Goal: Task Accomplishment & Management: Manage account settings

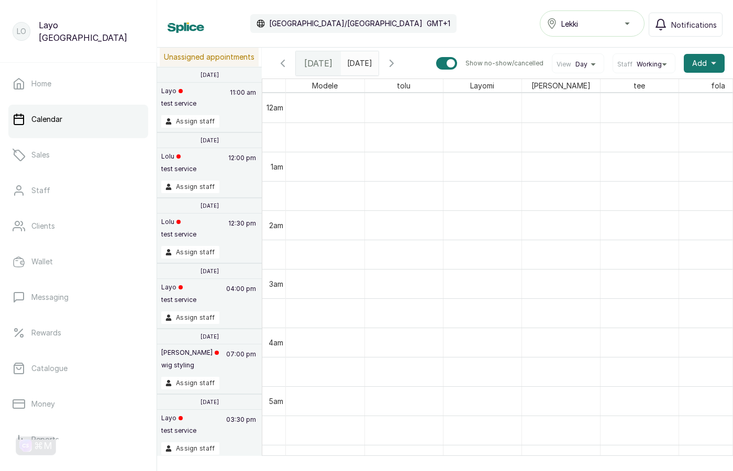
scroll to position [43, 0]
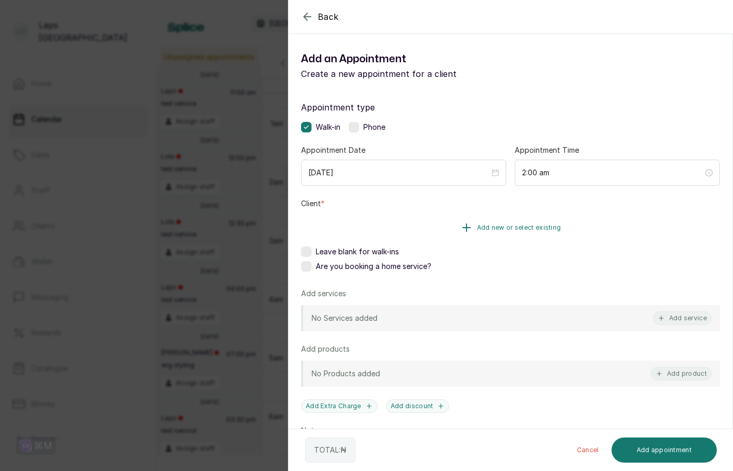
click at [411, 226] on button "Add new or select existing" at bounding box center [510, 227] width 419 height 29
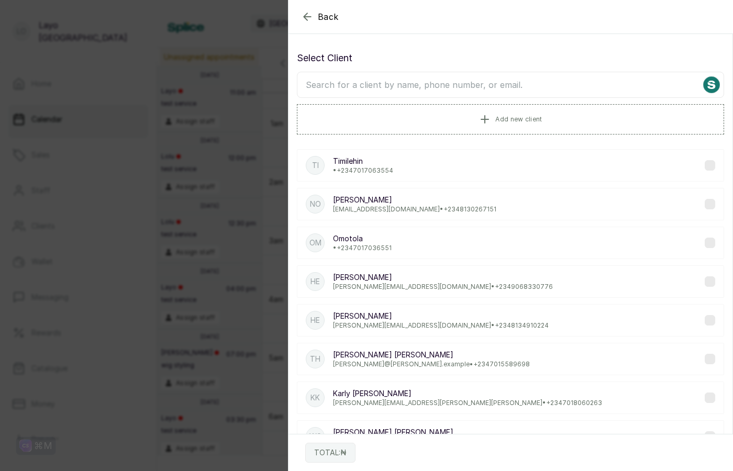
click at [375, 172] on p "• +234 7017063554" at bounding box center [363, 170] width 60 height 8
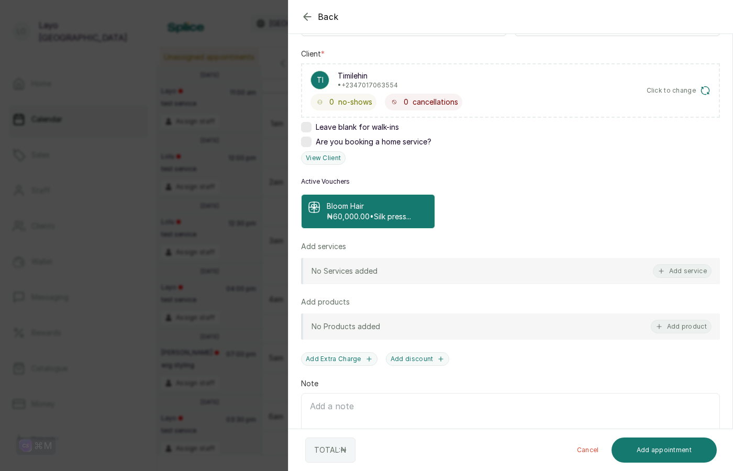
scroll to position [200, 0]
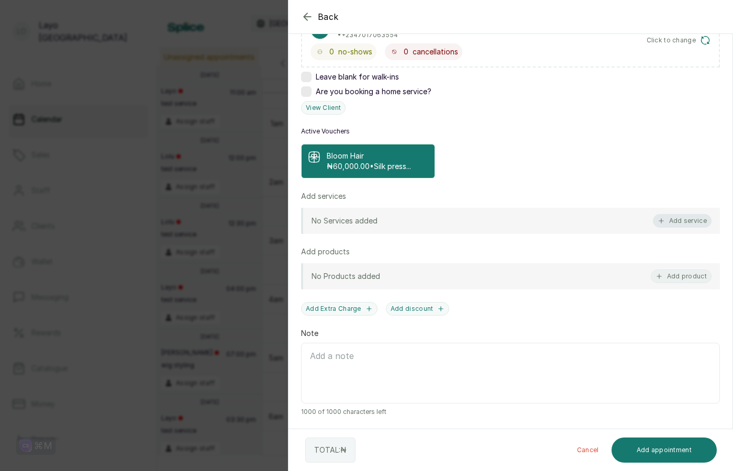
click at [672, 224] on button "Add service" at bounding box center [682, 221] width 59 height 14
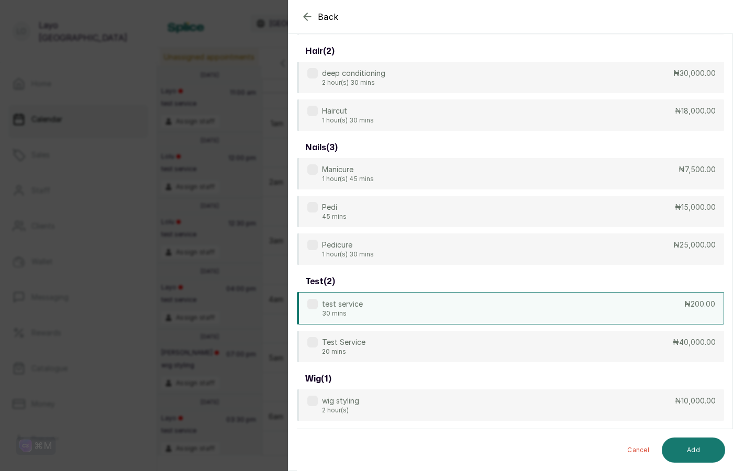
scroll to position [139, 0]
click at [447, 307] on div "test service 30 mins ₦200.00" at bounding box center [510, 308] width 427 height 32
click at [692, 444] on button "Add" at bounding box center [693, 450] width 63 height 25
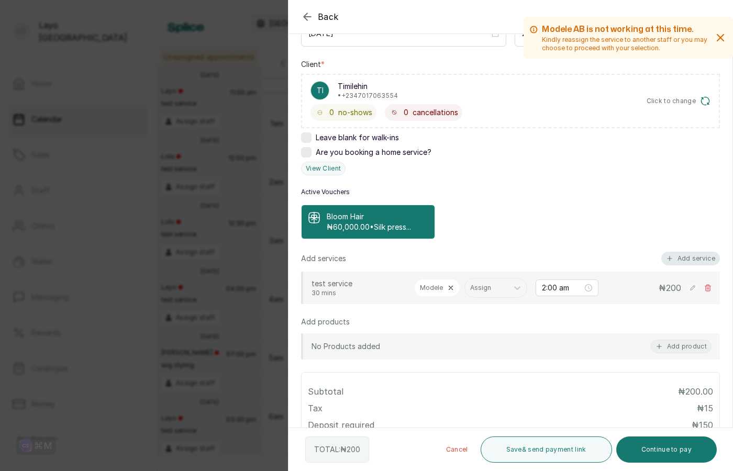
click at [689, 258] on button "Add service" at bounding box center [690, 259] width 59 height 14
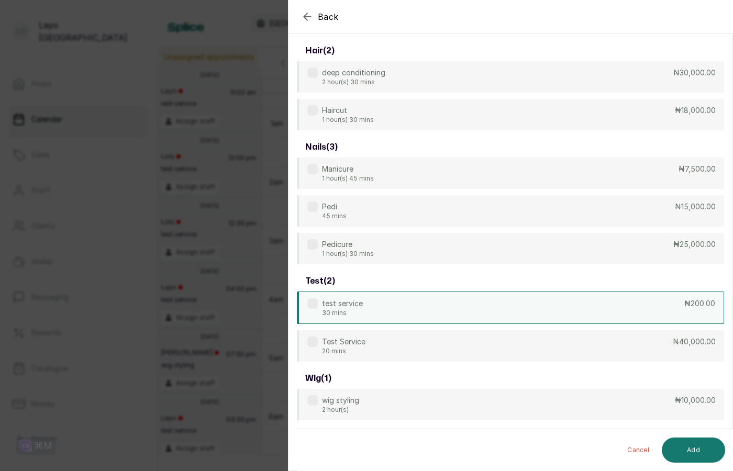
click at [378, 308] on div "test service 30 mins ₦200.00" at bounding box center [510, 308] width 427 height 32
click at [704, 453] on button "Add" at bounding box center [693, 450] width 63 height 25
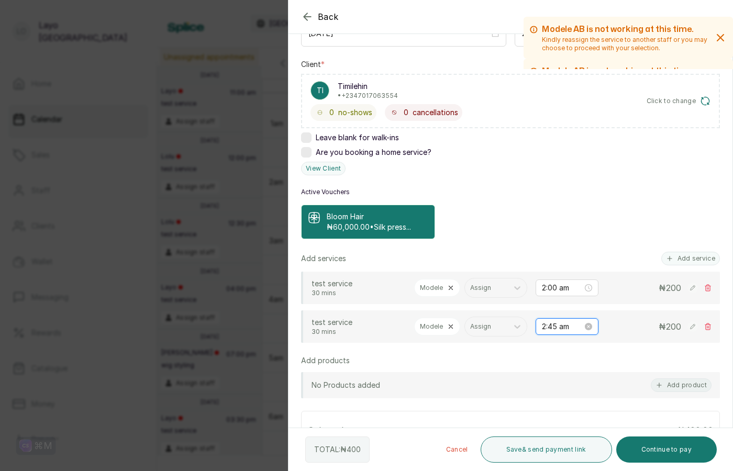
click at [544, 326] on input "2:45 am" at bounding box center [562, 327] width 41 height 12
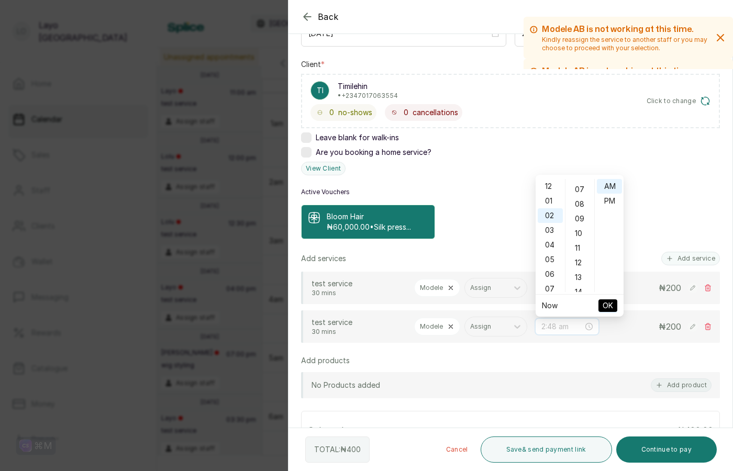
scroll to position [0, 0]
click at [581, 187] on div "00" at bounding box center [579, 186] width 25 height 15
type input "2:00 am"
click at [607, 304] on span "OK" at bounding box center [607, 306] width 10 height 20
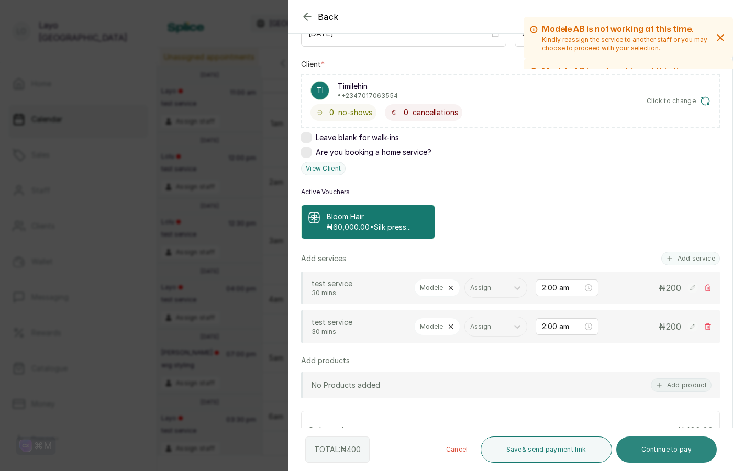
click at [673, 450] on button "Continue to pay" at bounding box center [666, 450] width 101 height 26
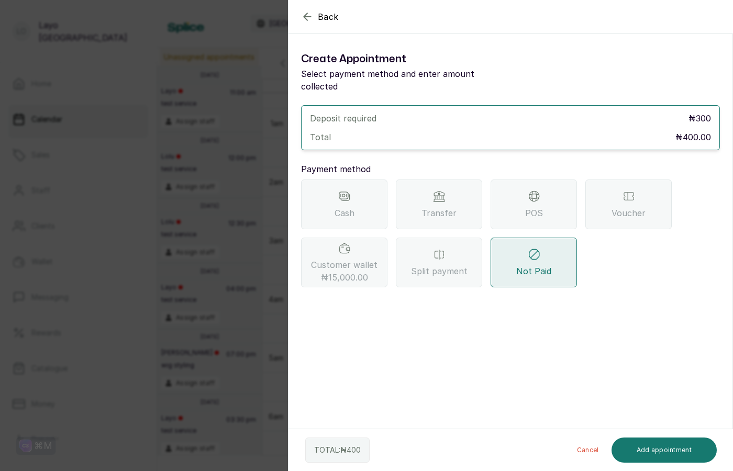
click at [359, 181] on div "Cash" at bounding box center [344, 205] width 86 height 50
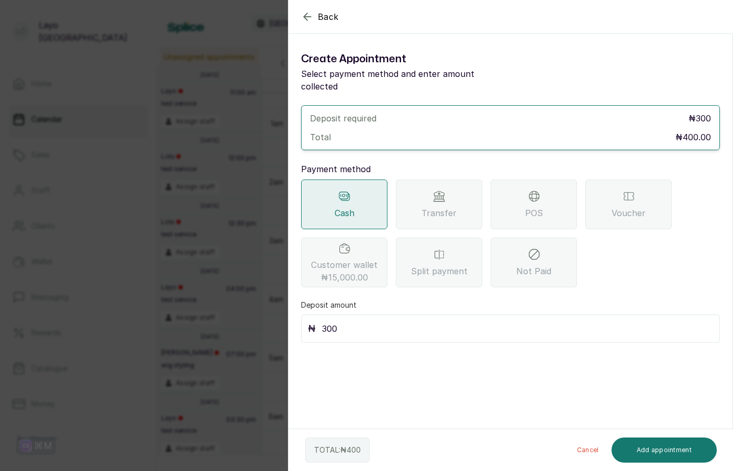
click at [306, 17] on icon "button" at bounding box center [307, 16] width 13 height 13
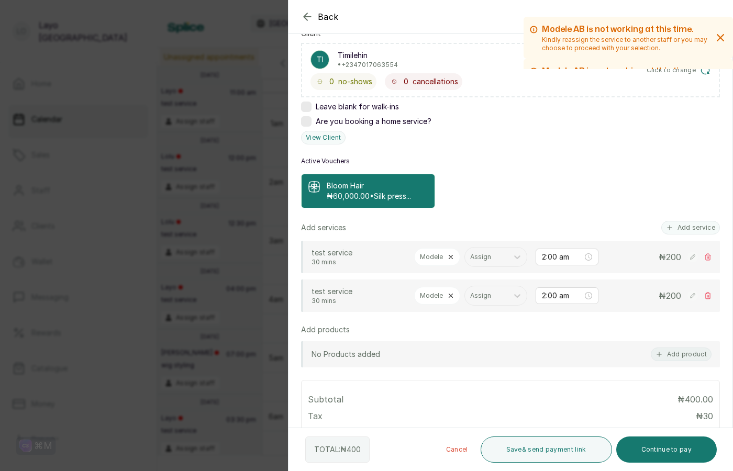
scroll to position [172, 0]
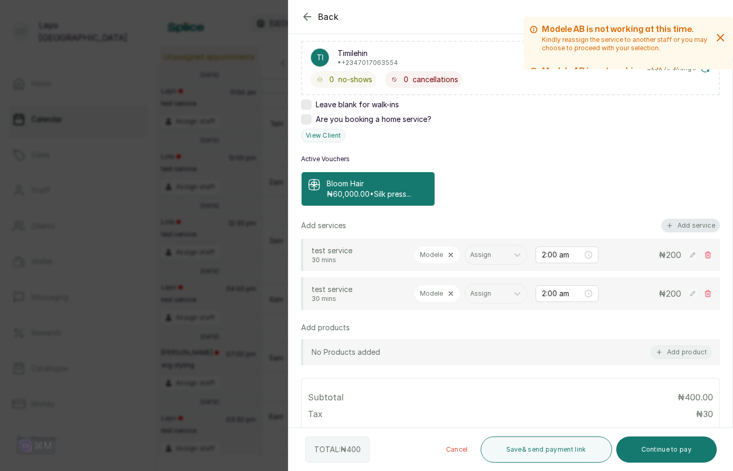
click at [683, 226] on button "Add service" at bounding box center [690, 226] width 59 height 14
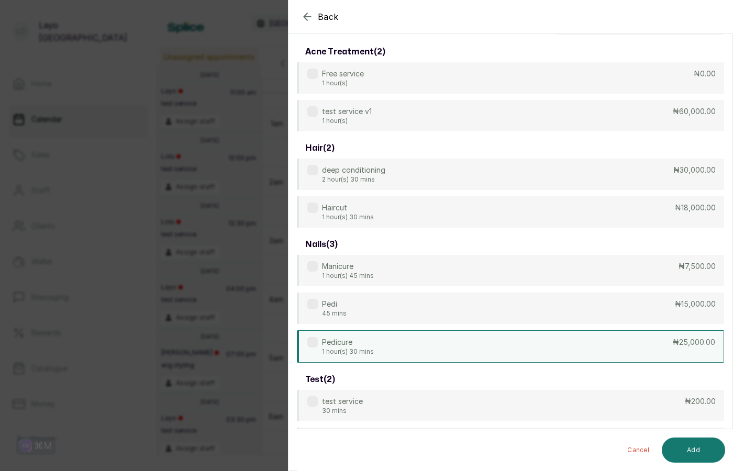
scroll to position [139, 0]
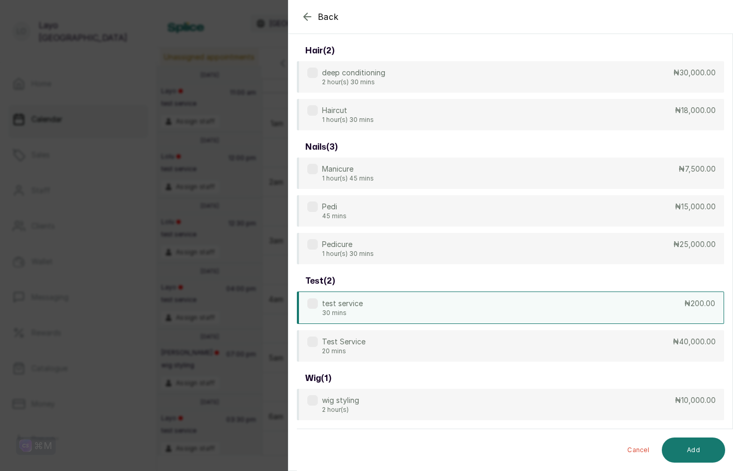
click at [414, 300] on div "test service 30 mins ₦200.00" at bounding box center [510, 308] width 427 height 32
click at [685, 449] on button "Add" at bounding box center [693, 450] width 63 height 25
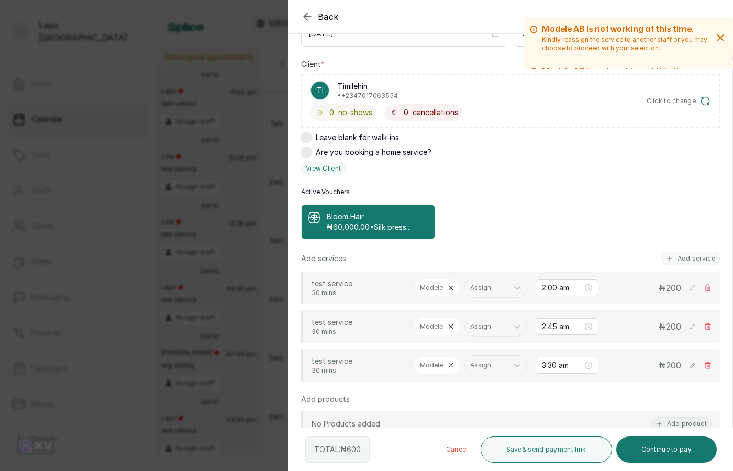
scroll to position [176, 0]
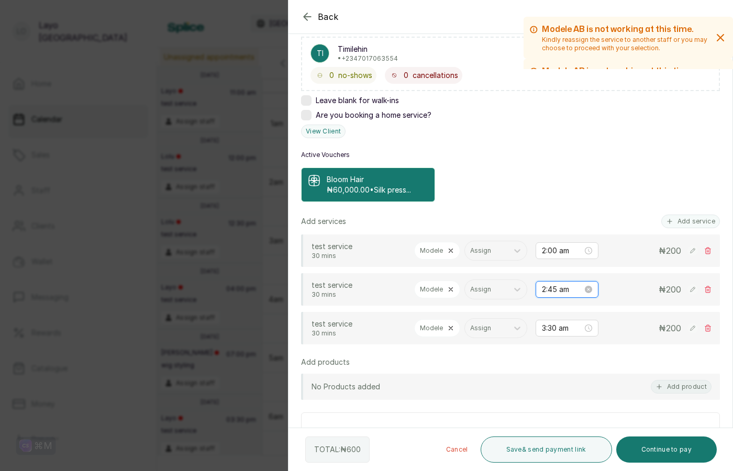
click at [547, 289] on input "2:45 am" at bounding box center [562, 290] width 41 height 12
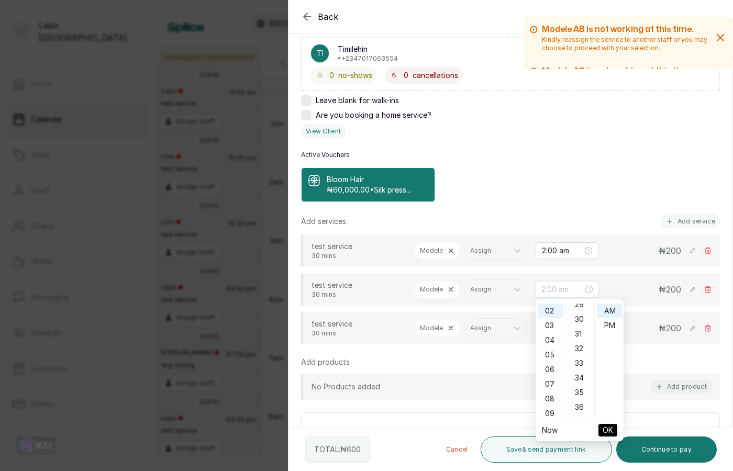
scroll to position [0, 0]
click at [580, 309] on div "00" at bounding box center [579, 311] width 25 height 15
type input "2:00 am"
click at [607, 429] on span "OK" at bounding box center [607, 430] width 10 height 20
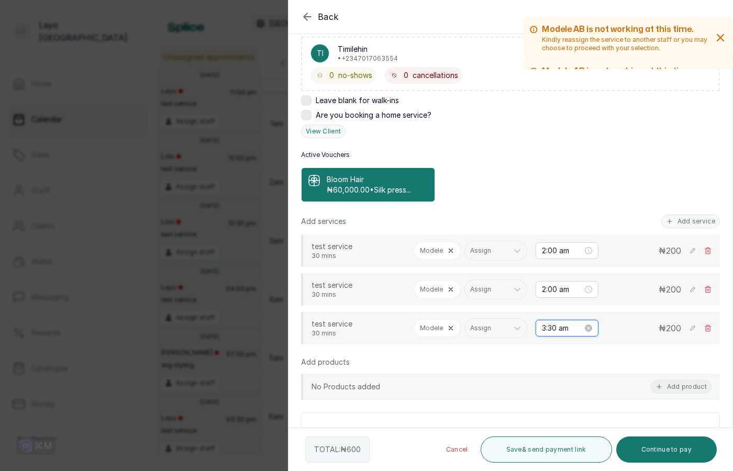
click at [551, 329] on input "3:30 am" at bounding box center [562, 328] width 41 height 12
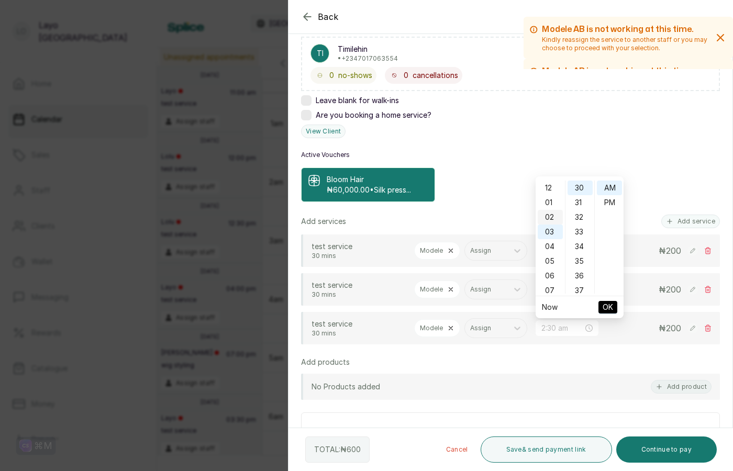
click at [551, 217] on div "02" at bounding box center [550, 217] width 25 height 15
click at [582, 184] on div "00" at bounding box center [579, 188] width 25 height 15
type input "2:00 am"
click at [608, 308] on span "OK" at bounding box center [607, 307] width 10 height 20
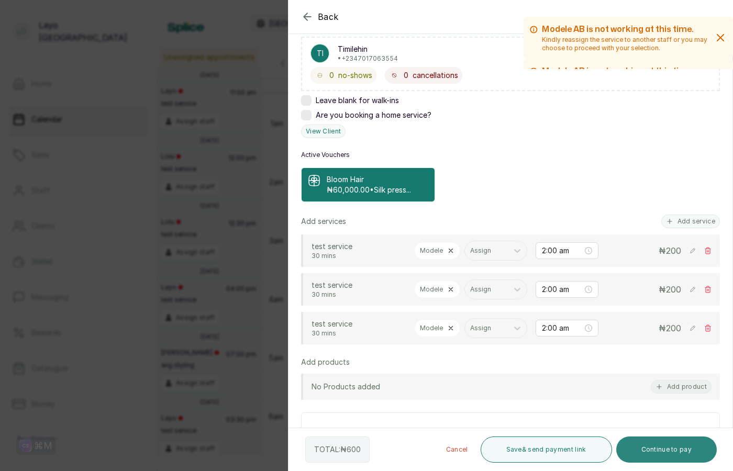
click at [649, 447] on button "Continue to pay" at bounding box center [666, 450] width 101 height 26
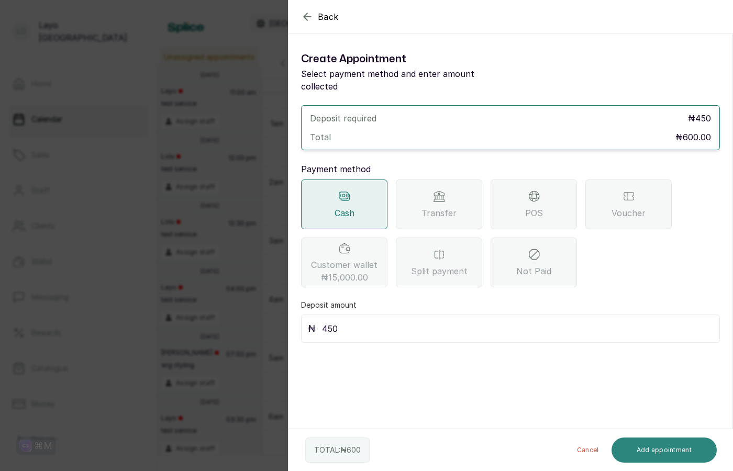
click at [659, 449] on button "Add appointment" at bounding box center [664, 450] width 106 height 25
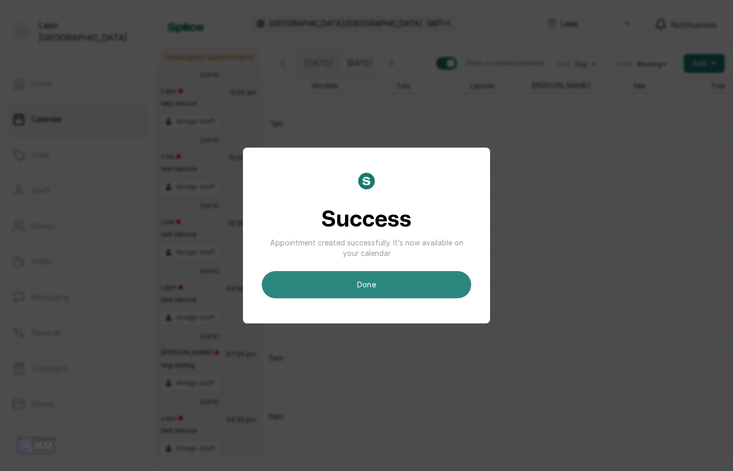
click at [371, 287] on button "done" at bounding box center [366, 284] width 209 height 27
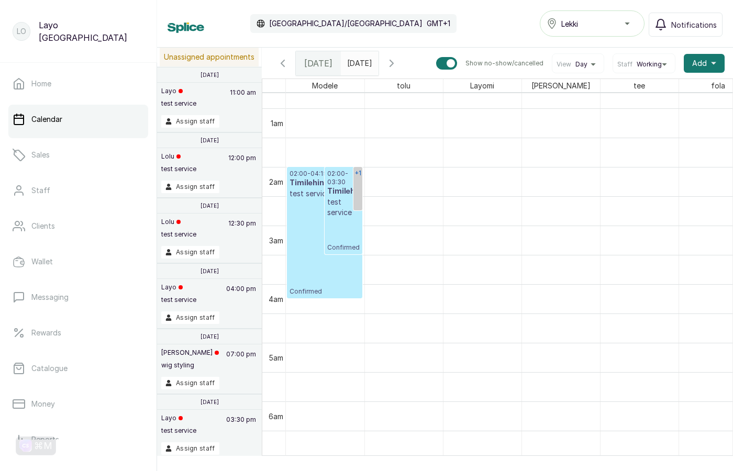
click at [356, 190] on link "+1" at bounding box center [357, 188] width 9 height 43
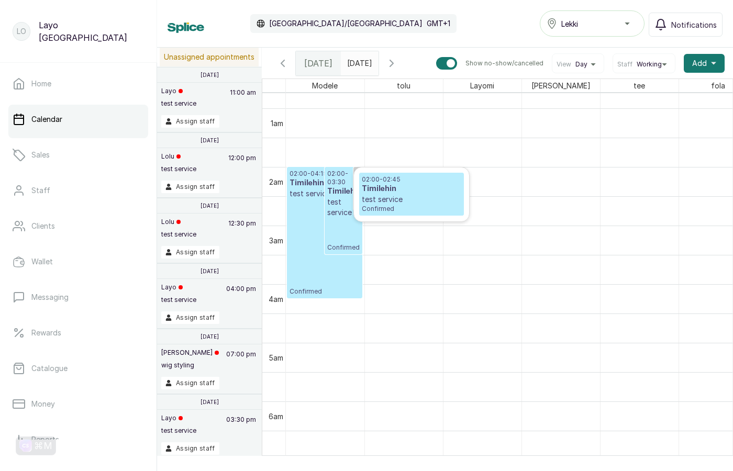
click at [331, 276] on div "02:00 - 04:15 Timilehin test service Confirmed" at bounding box center [324, 233] width 70 height 126
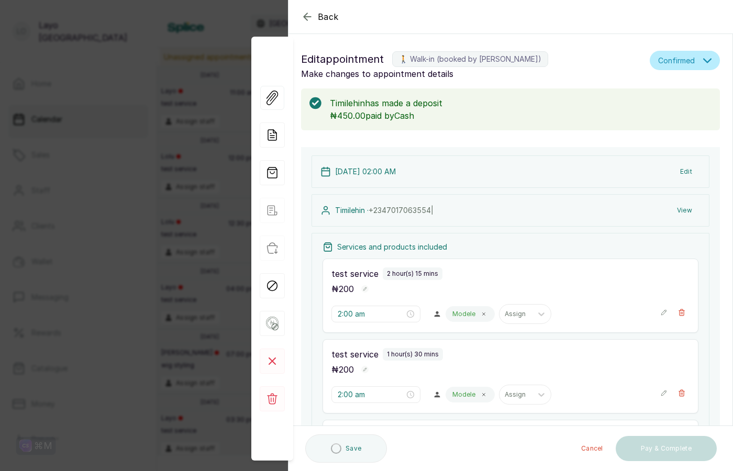
type input "2:00 am"
click at [272, 404] on icon at bounding box center [272, 399] width 10 height 11
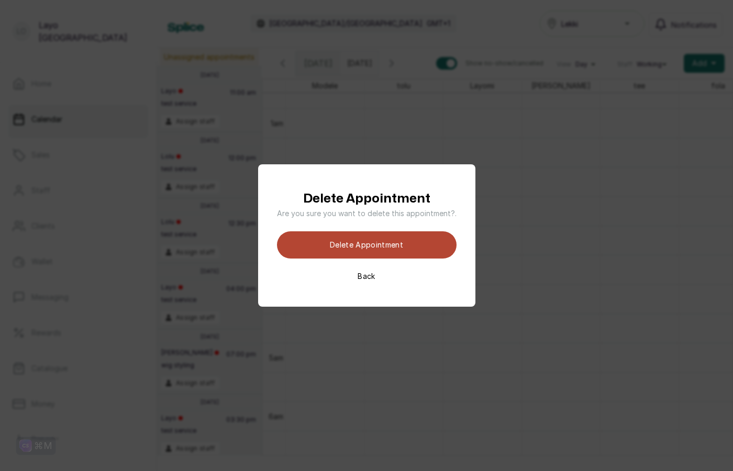
click at [359, 247] on button "Delete appointment" at bounding box center [367, 244] width 180 height 27
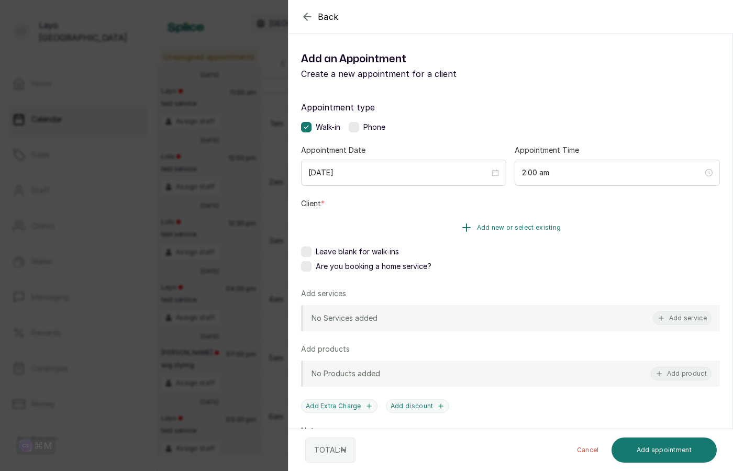
click at [467, 230] on icon "button" at bounding box center [466, 227] width 7 height 7
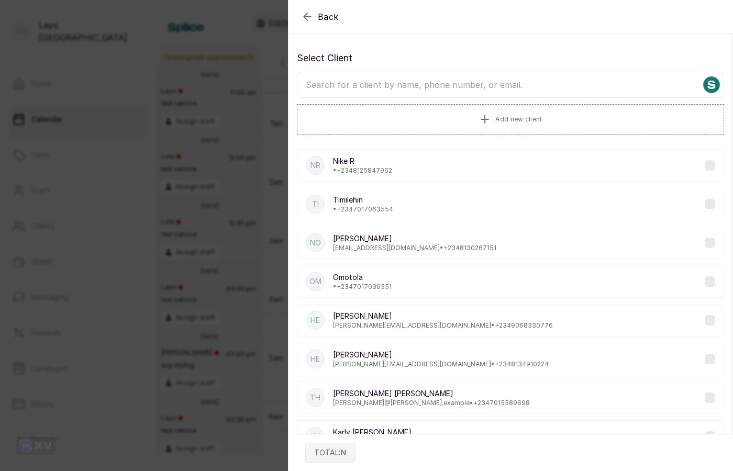
click at [387, 210] on p "• +234 7017063554" at bounding box center [363, 209] width 60 height 8
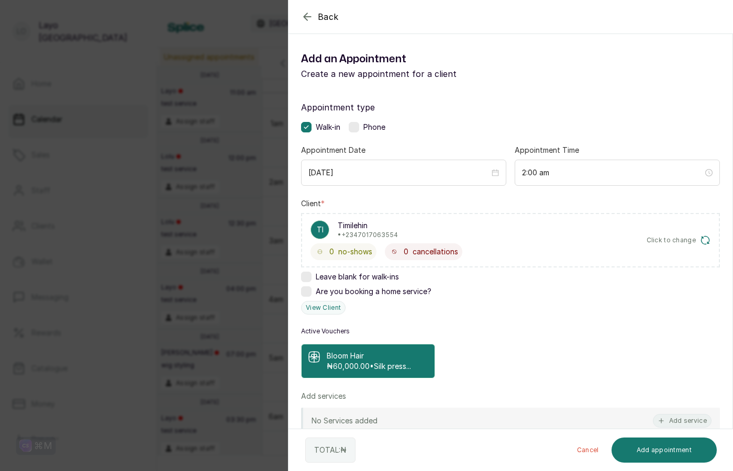
scroll to position [58, 0]
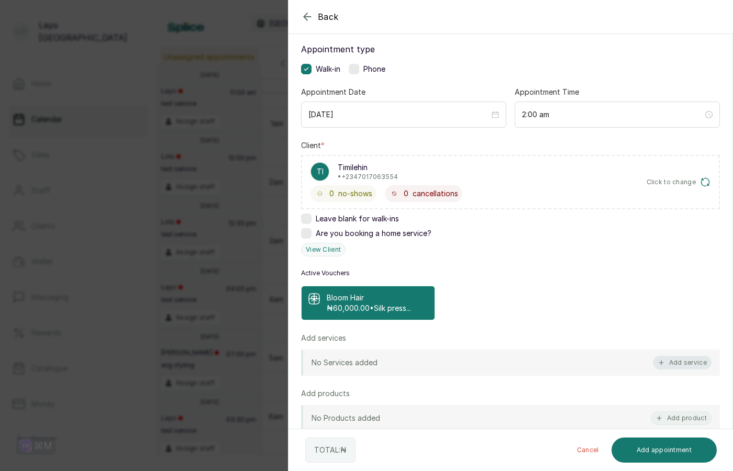
click at [677, 359] on button "Add service" at bounding box center [682, 363] width 59 height 14
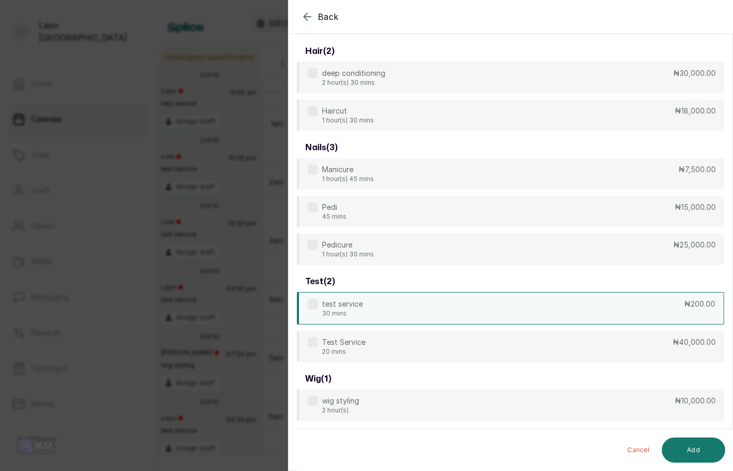
click at [366, 308] on div "test service 30 mins ₦200.00" at bounding box center [510, 308] width 427 height 32
click at [686, 444] on button "Add" at bounding box center [693, 450] width 63 height 25
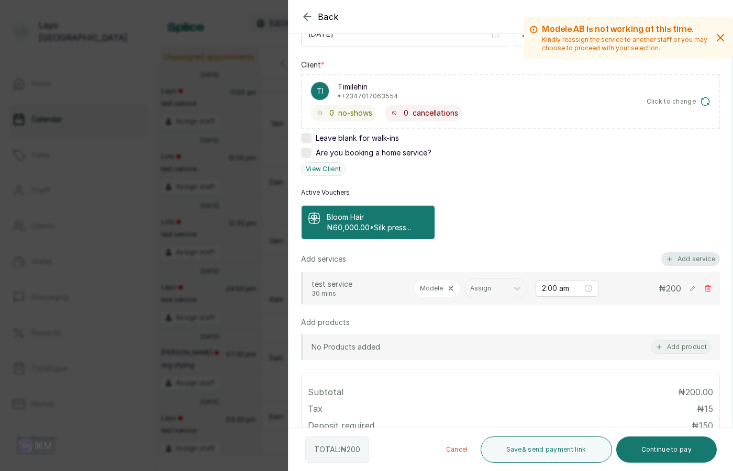
click at [683, 260] on button "Add service" at bounding box center [690, 259] width 59 height 14
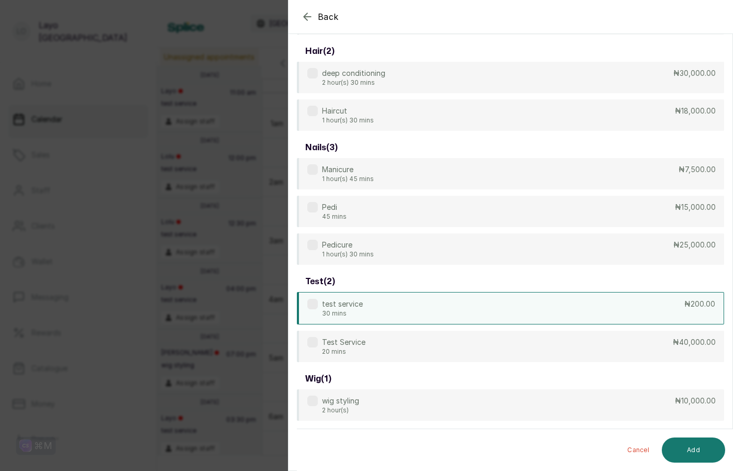
click at [365, 307] on div "test service 30 mins ₦200.00" at bounding box center [510, 308] width 427 height 32
click at [698, 448] on button "Add" at bounding box center [693, 450] width 63 height 25
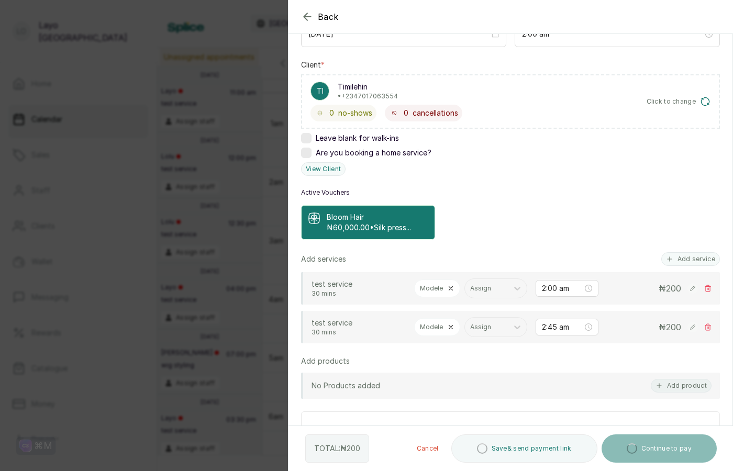
scroll to position [257, 0]
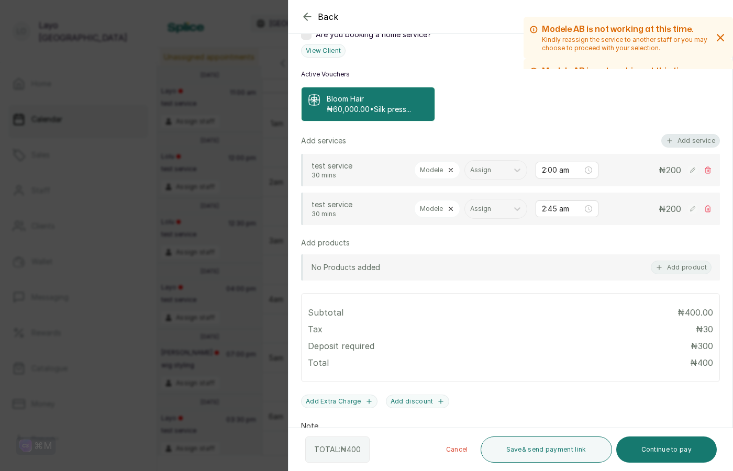
click at [688, 143] on button "Add service" at bounding box center [690, 141] width 59 height 14
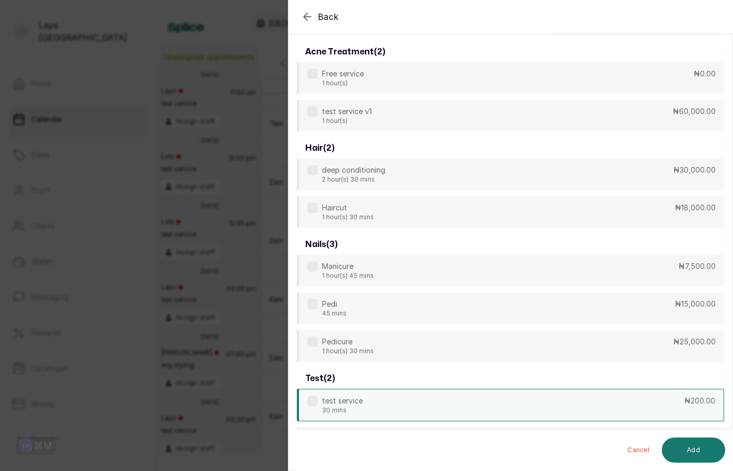
scroll to position [138, 0]
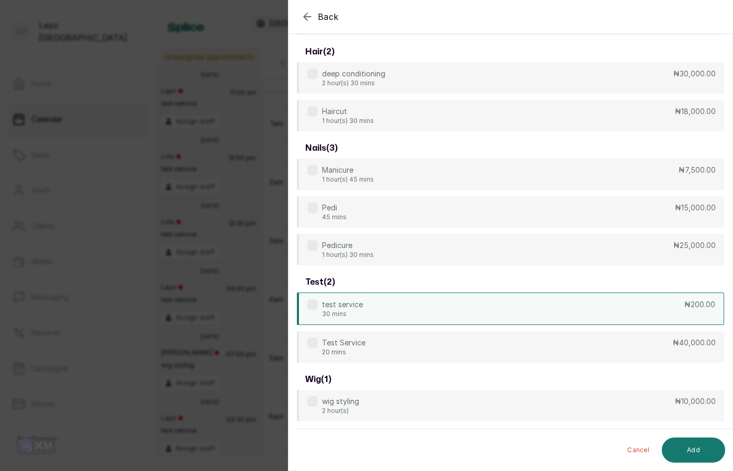
click at [360, 307] on p "test service" at bounding box center [342, 304] width 41 height 10
click at [694, 448] on button "Add" at bounding box center [693, 450] width 63 height 25
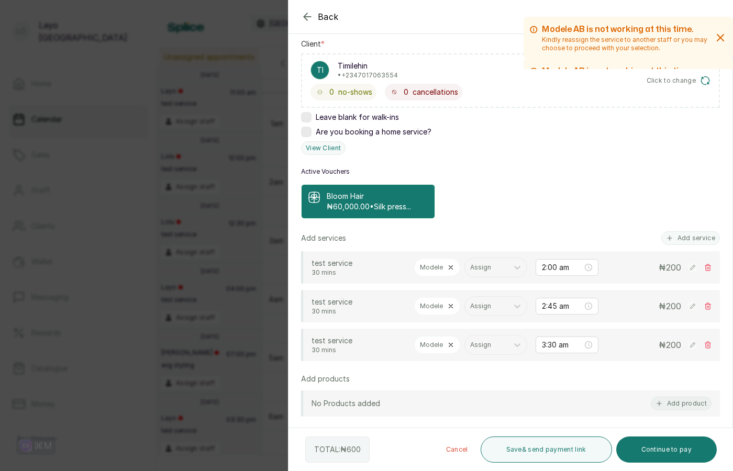
scroll to position [221, 0]
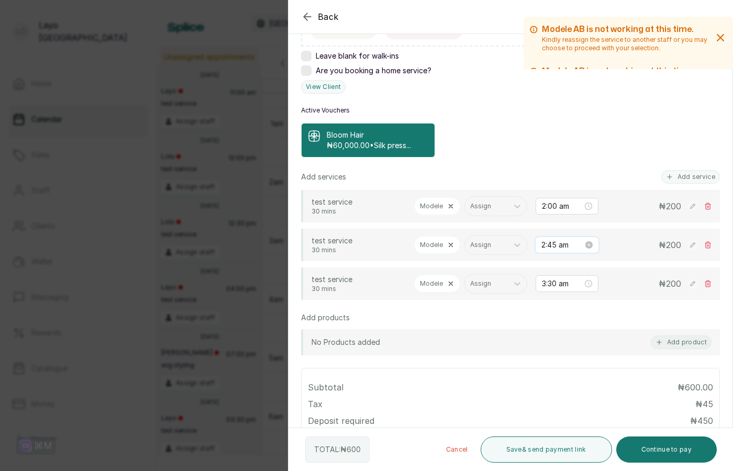
click at [548, 245] on input "2:45 am" at bounding box center [562, 245] width 42 height 12
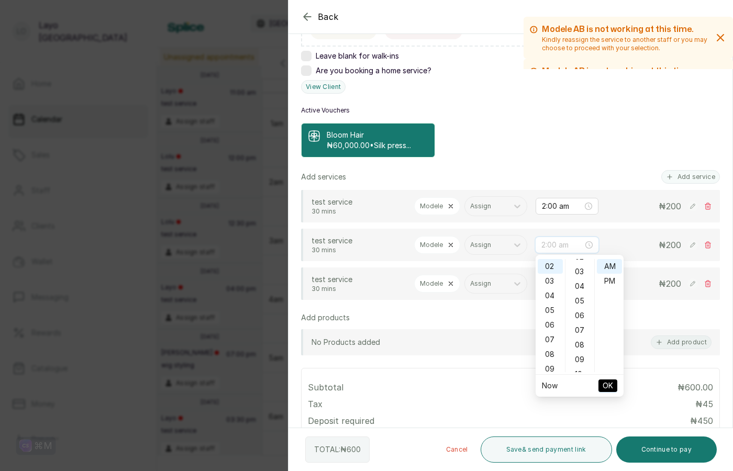
scroll to position [0, 0]
click at [578, 263] on div "00" at bounding box center [579, 266] width 25 height 15
type input "2:00 am"
click at [608, 384] on span "OK" at bounding box center [607, 386] width 10 height 20
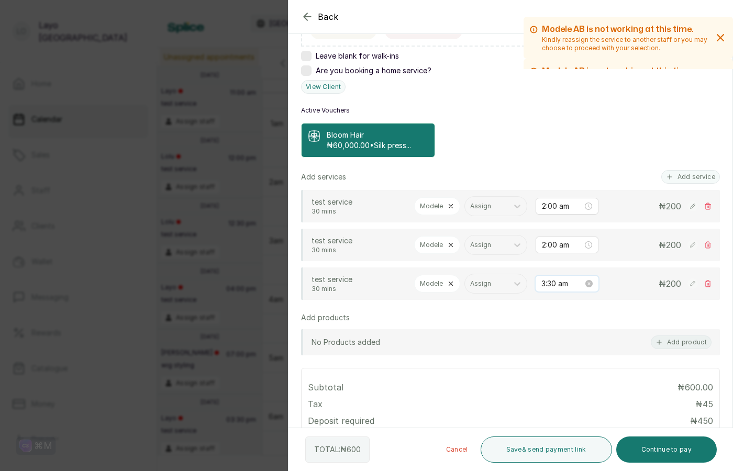
click at [545, 282] on input "3:30 am" at bounding box center [562, 284] width 42 height 12
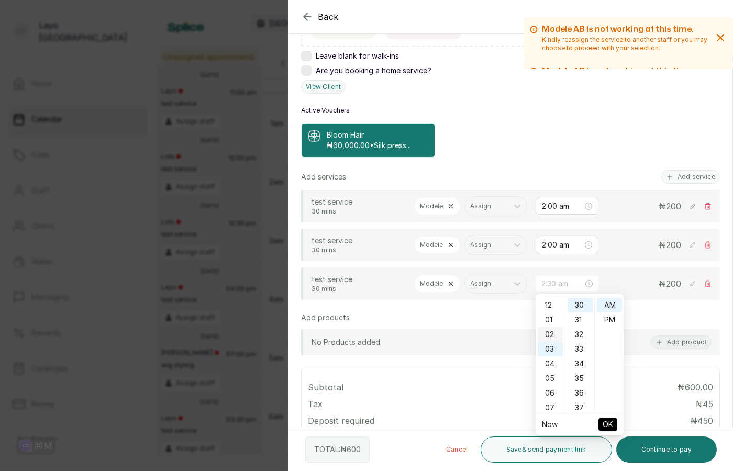
click at [550, 330] on div "02" at bounding box center [550, 334] width 25 height 15
click at [578, 304] on div "00" at bounding box center [579, 305] width 25 height 15
type input "2:00 am"
click at [609, 421] on span "OK" at bounding box center [607, 425] width 10 height 20
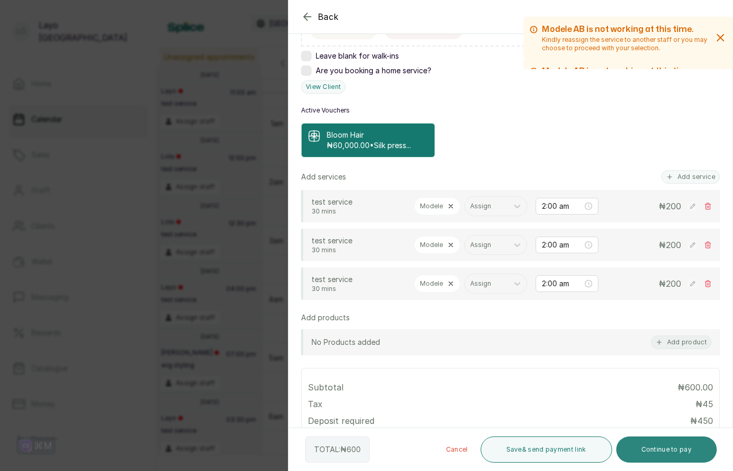
click at [667, 455] on button "Continue to pay" at bounding box center [666, 450] width 101 height 26
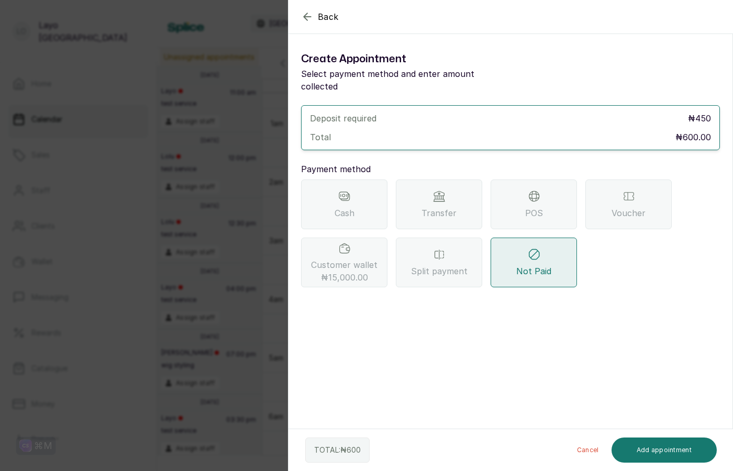
click at [353, 207] on span "Cash" at bounding box center [344, 213] width 20 height 13
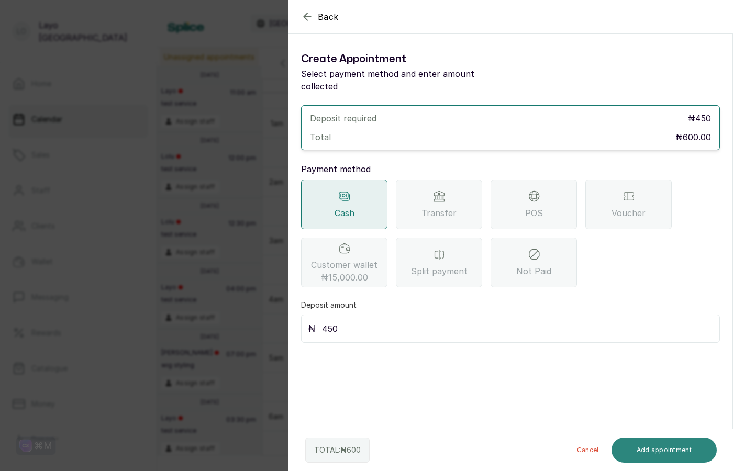
click at [665, 450] on button "Add appointment" at bounding box center [664, 450] width 106 height 25
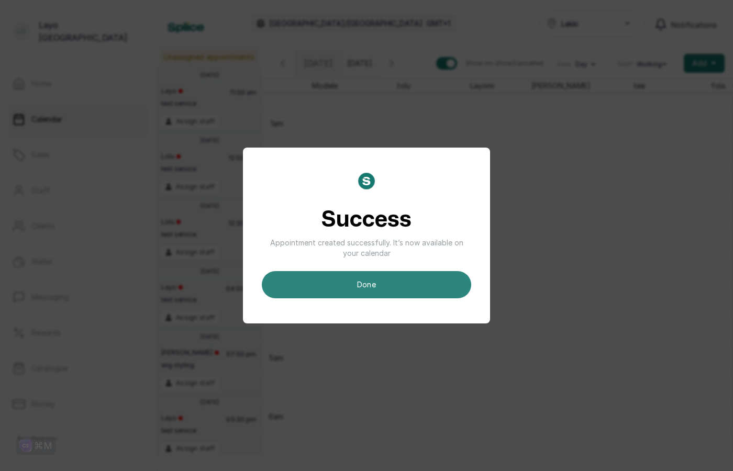
click at [365, 287] on button "done" at bounding box center [366, 284] width 209 height 27
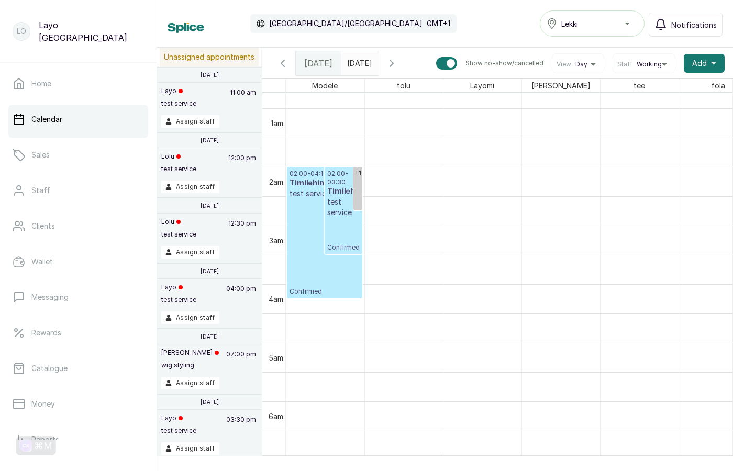
click at [300, 252] on div "02:00 - 04:15 Timilehin test service Confirmed" at bounding box center [324, 233] width 70 height 126
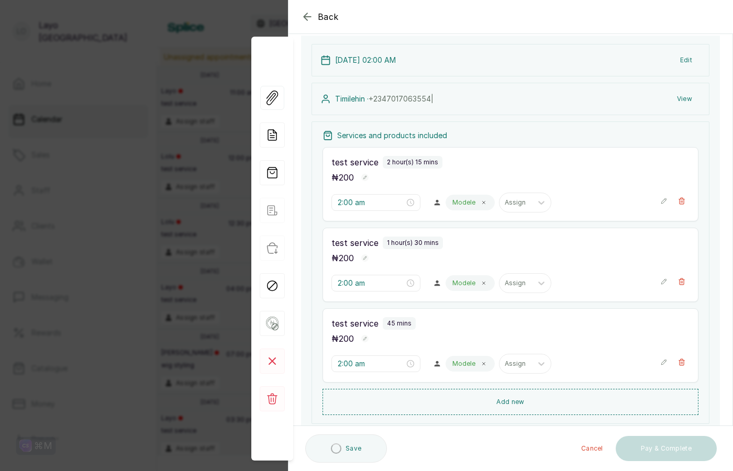
scroll to position [115, 0]
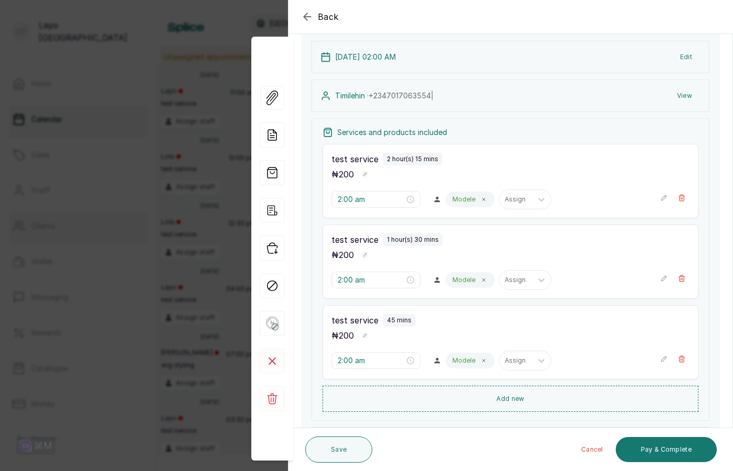
click at [102, 266] on div "Back Appointment Details Edit appointment 🚶 Walk-in (booked by Layo Ogunbanwo) …" at bounding box center [366, 235] width 733 height 471
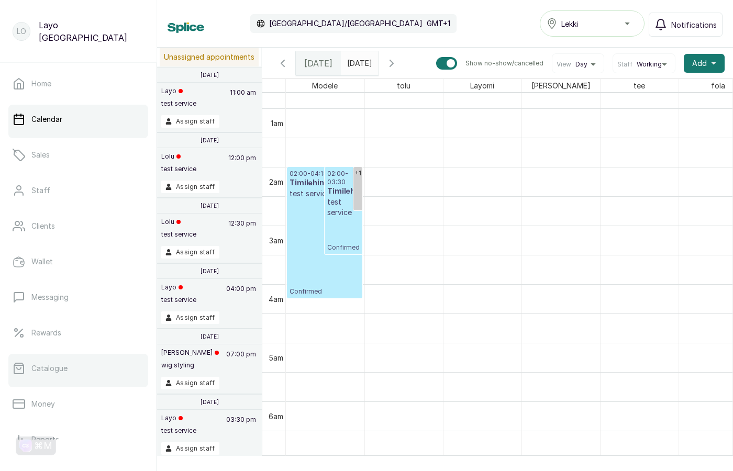
scroll to position [128, 0]
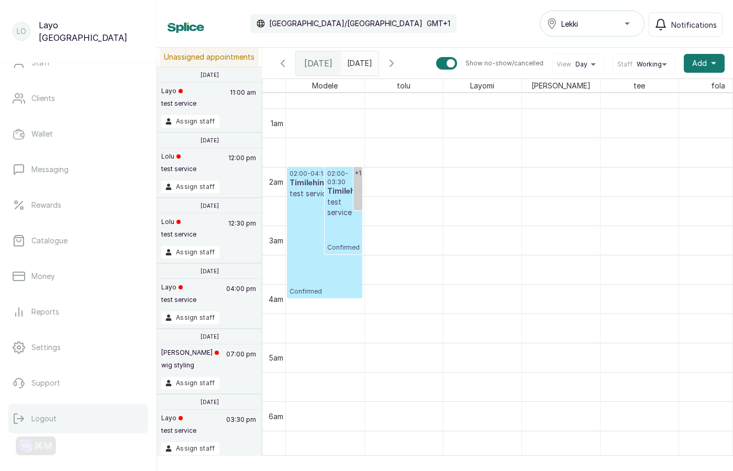
click at [50, 412] on button "Logout" at bounding box center [78, 418] width 140 height 29
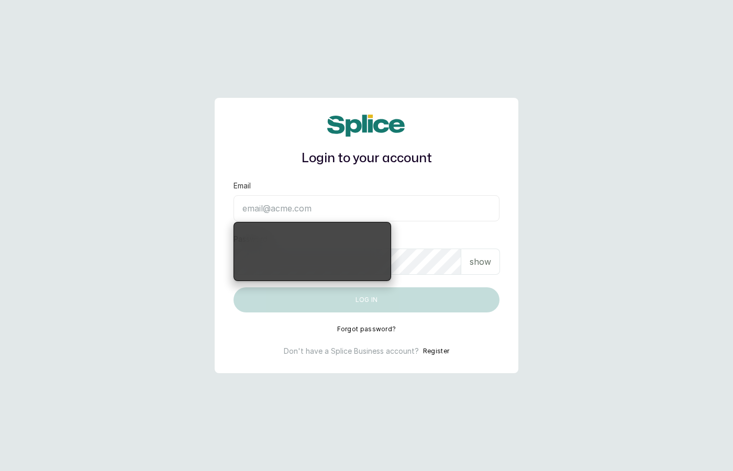
click at [413, 209] on input "Email" at bounding box center [366, 208] width 266 height 26
type input "[EMAIL_ADDRESS][DOMAIN_NAME]"
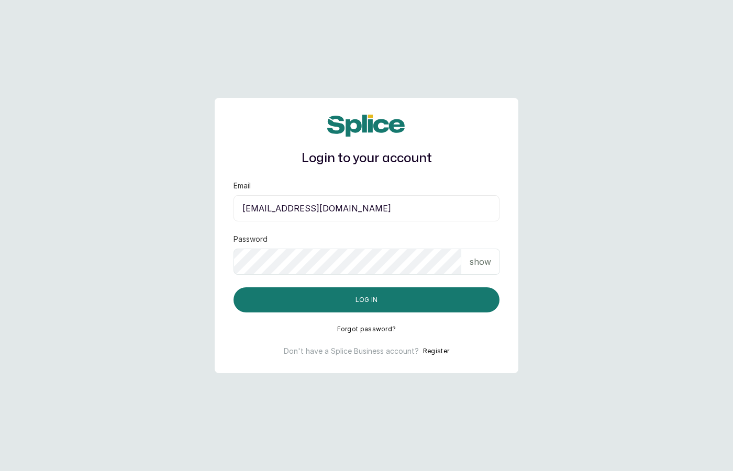
click at [476, 263] on p "show" at bounding box center [480, 261] width 21 height 13
